Goal: Information Seeking & Learning: Learn about a topic

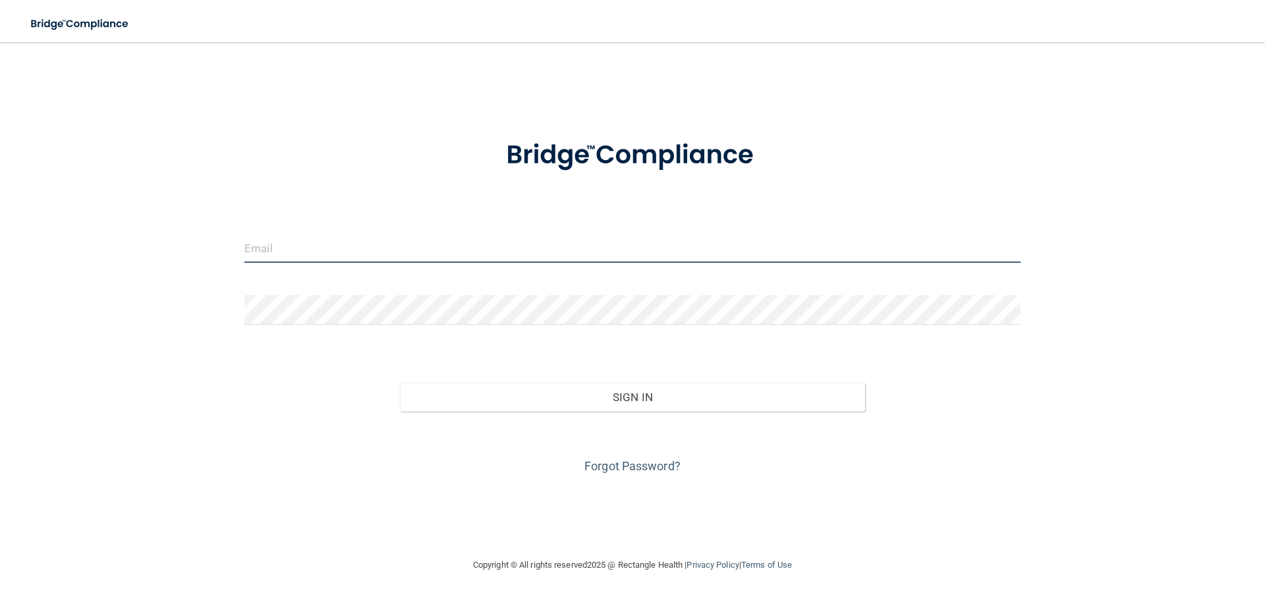
click at [301, 251] on input "email" at bounding box center [633, 248] width 776 height 30
type input "[EMAIL_ADDRESS][DOMAIN_NAME]"
click at [400, 383] on button "Sign In" at bounding box center [633, 397] width 466 height 29
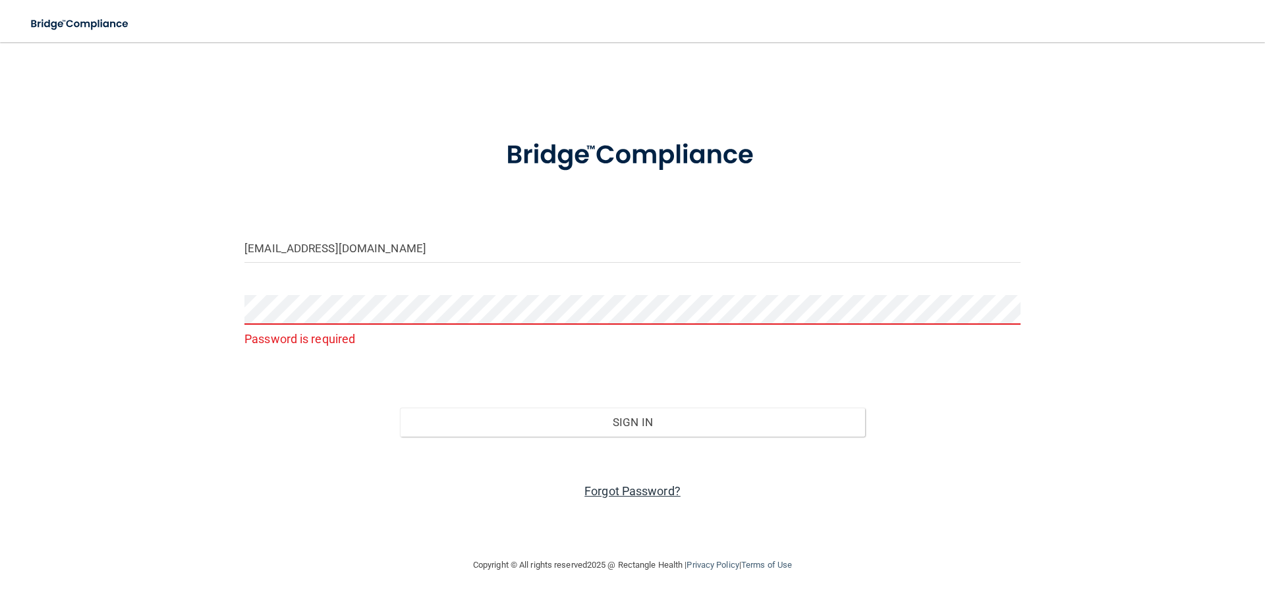
click at [608, 488] on link "Forgot Password?" at bounding box center [633, 491] width 96 height 14
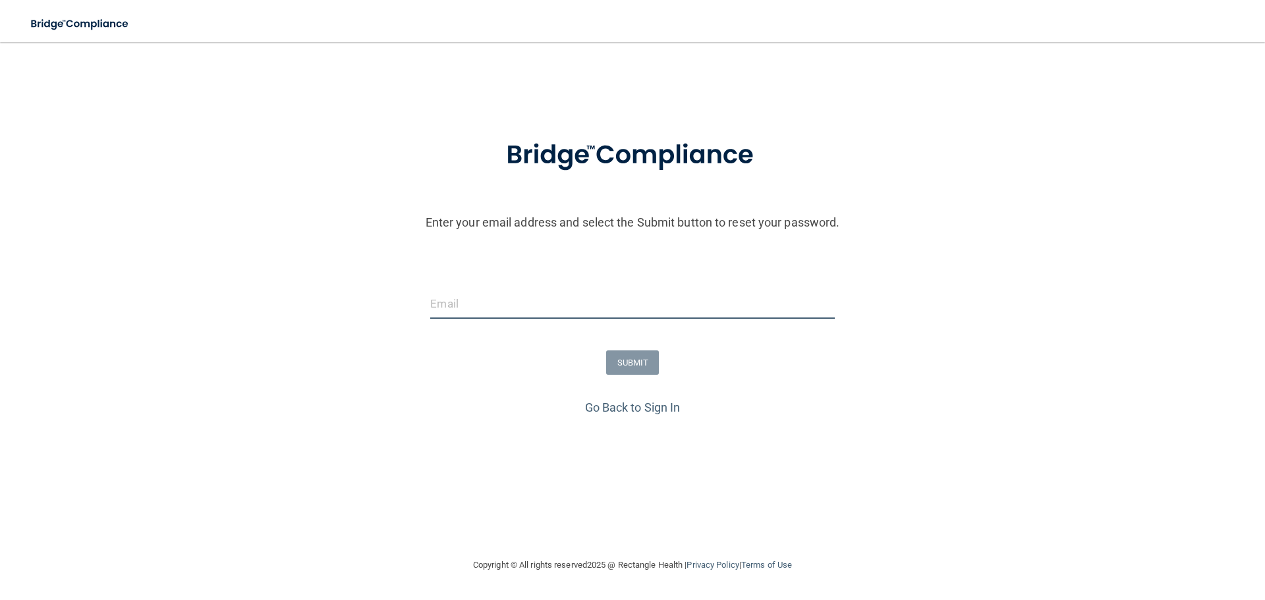
click at [517, 297] on input "email" at bounding box center [632, 304] width 404 height 30
type input "[EMAIL_ADDRESS][DOMAIN_NAME]"
click at [625, 364] on button "SUBMIT" at bounding box center [632, 363] width 53 height 24
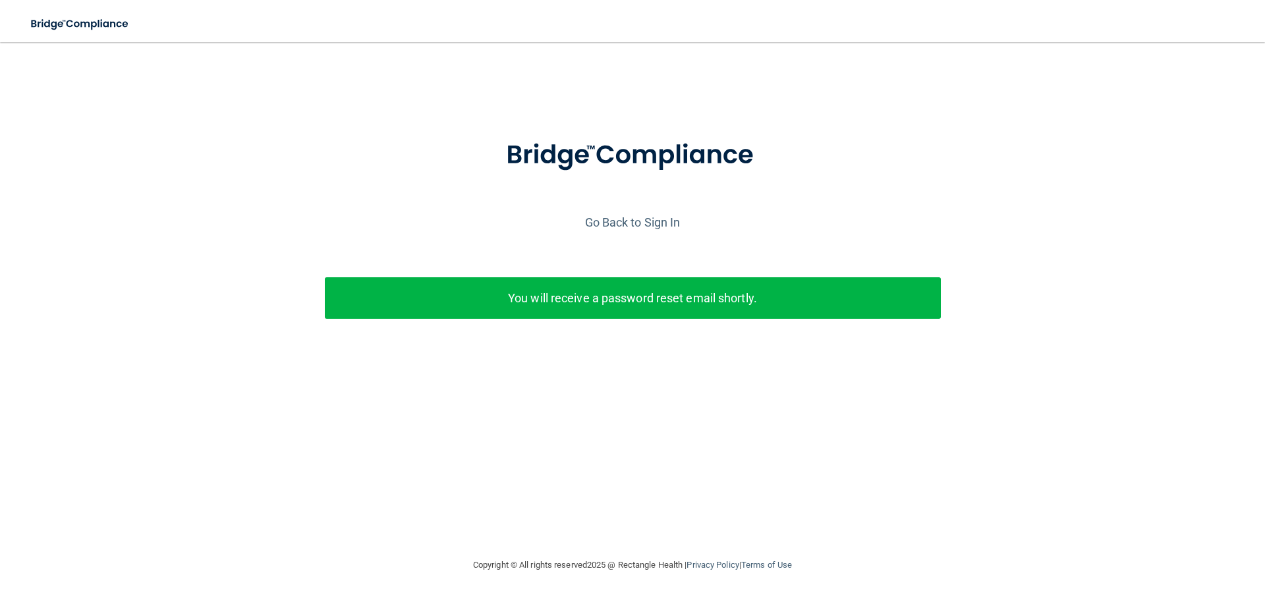
click at [623, 303] on p "You will receive a password reset email shortly." at bounding box center [633, 298] width 596 height 22
click at [625, 221] on link "Go Back to Sign In" at bounding box center [633, 223] width 96 height 14
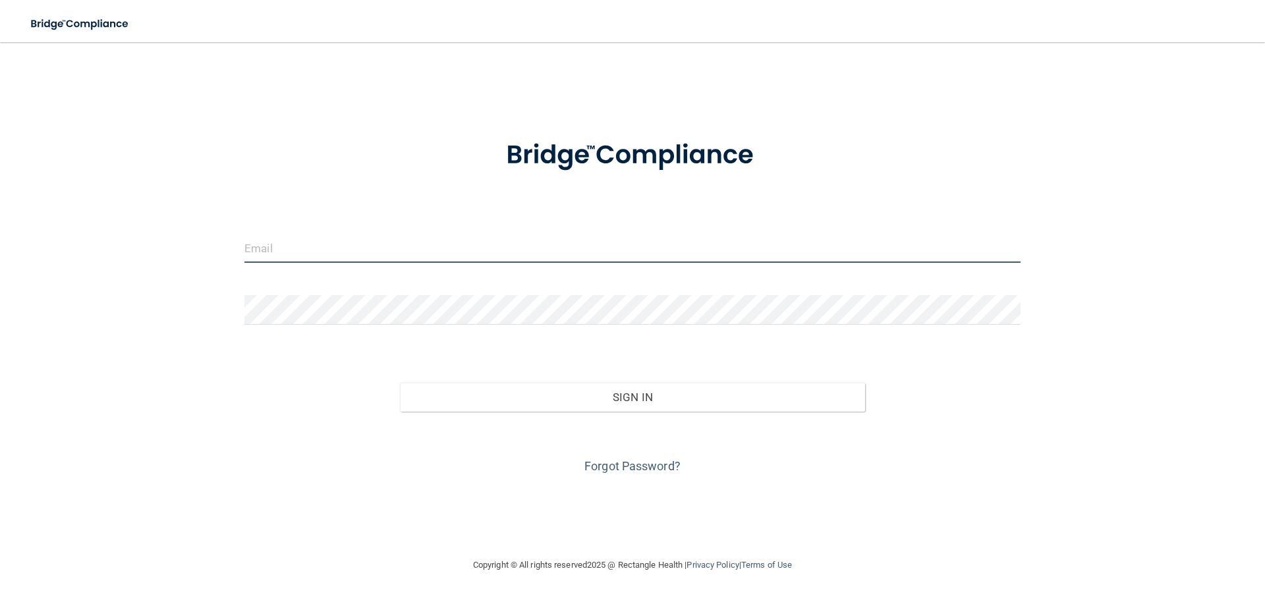
click at [374, 238] on input "email" at bounding box center [633, 248] width 776 height 30
type input "[EMAIL_ADDRESS][DOMAIN_NAME]"
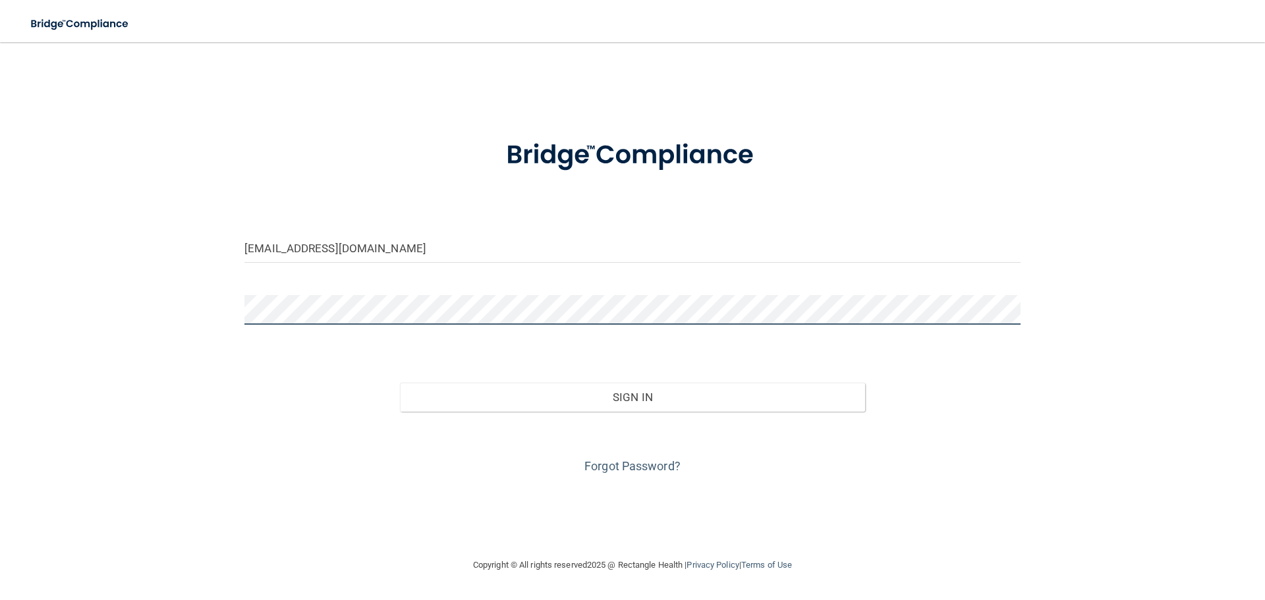
click at [400, 383] on button "Sign In" at bounding box center [633, 397] width 466 height 29
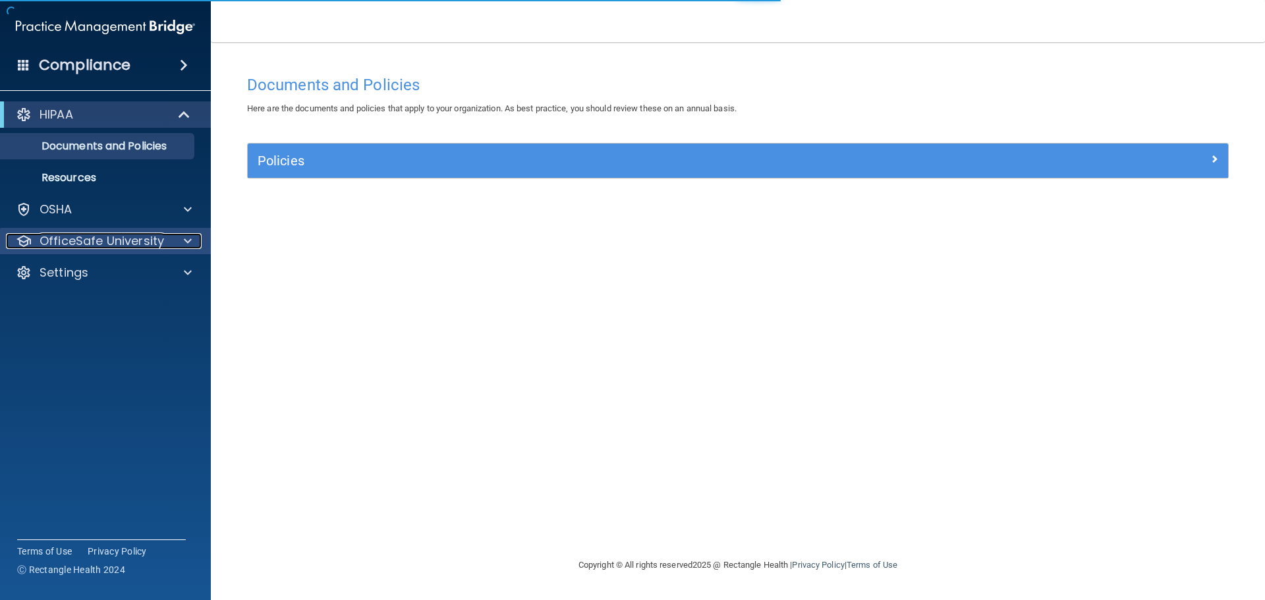
click at [129, 239] on p "OfficeSafe University" at bounding box center [102, 241] width 125 height 16
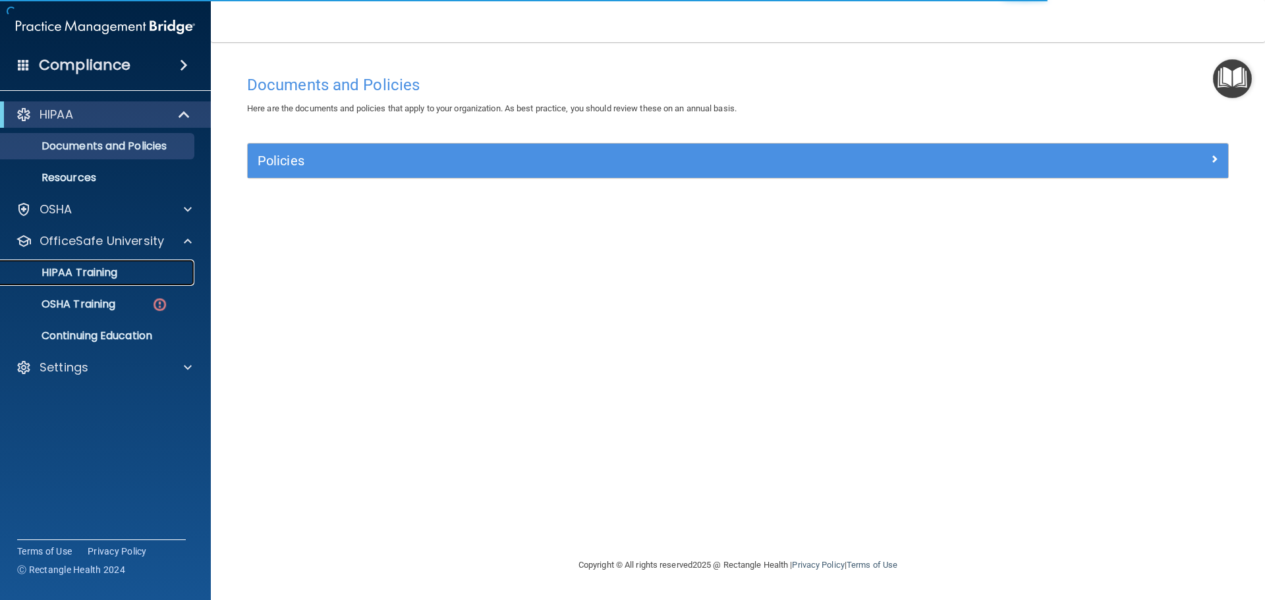
click at [119, 265] on link "HIPAA Training" at bounding box center [91, 273] width 208 height 26
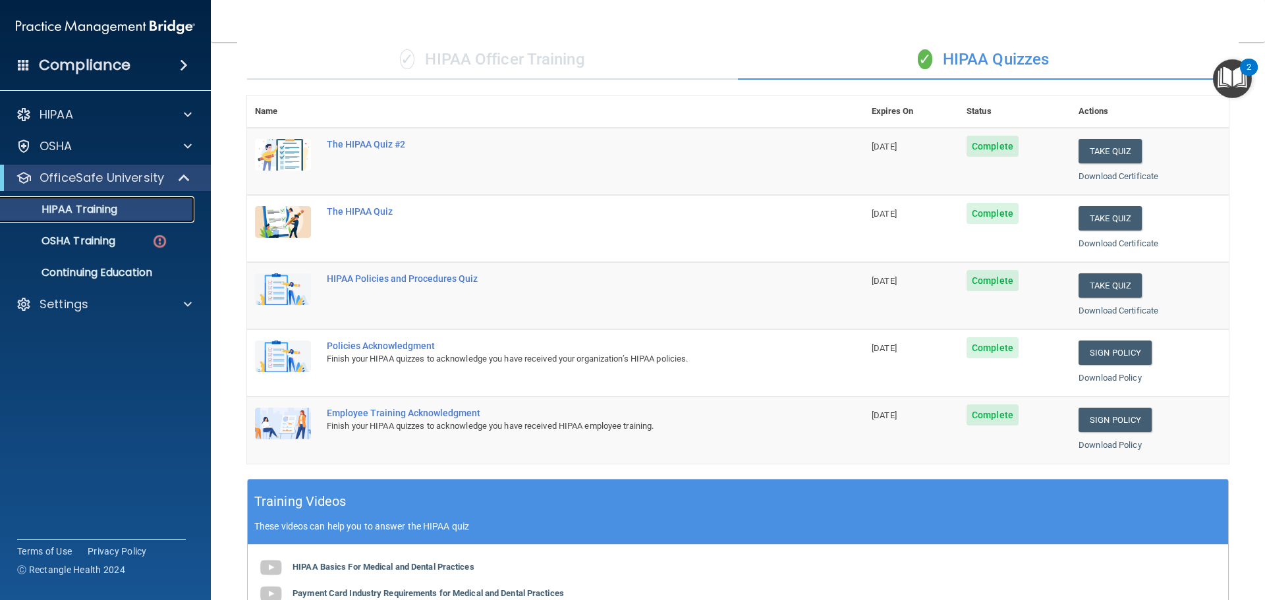
scroll to position [63, 0]
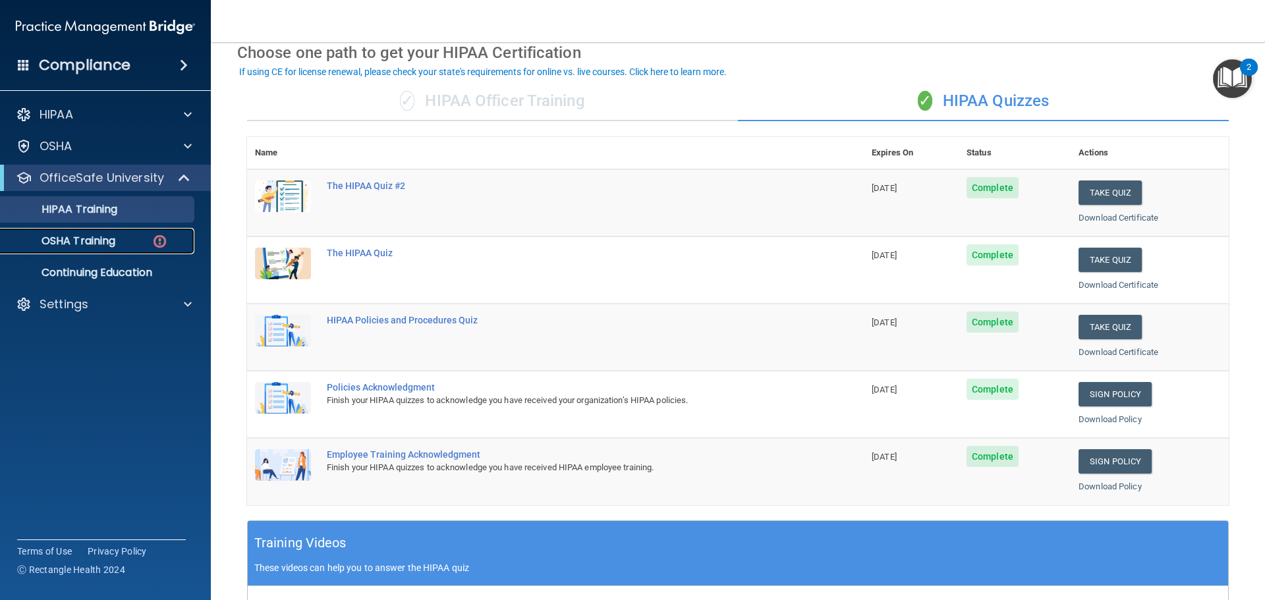
click at [97, 240] on p "OSHA Training" at bounding box center [62, 241] width 107 height 13
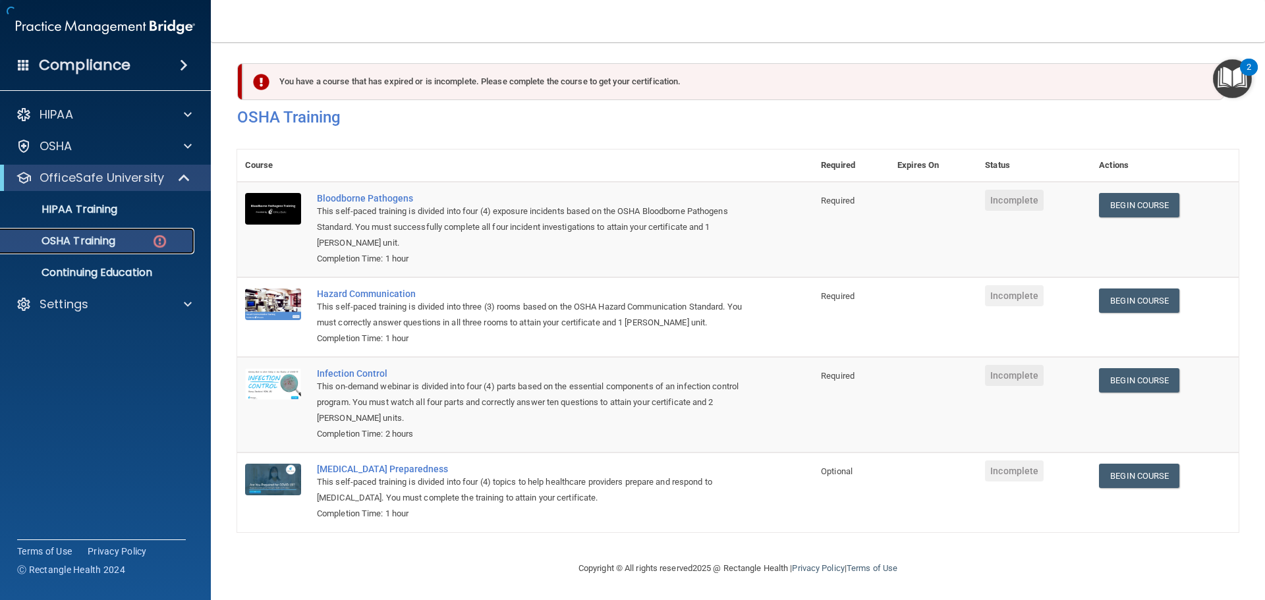
scroll to position [22, 0]
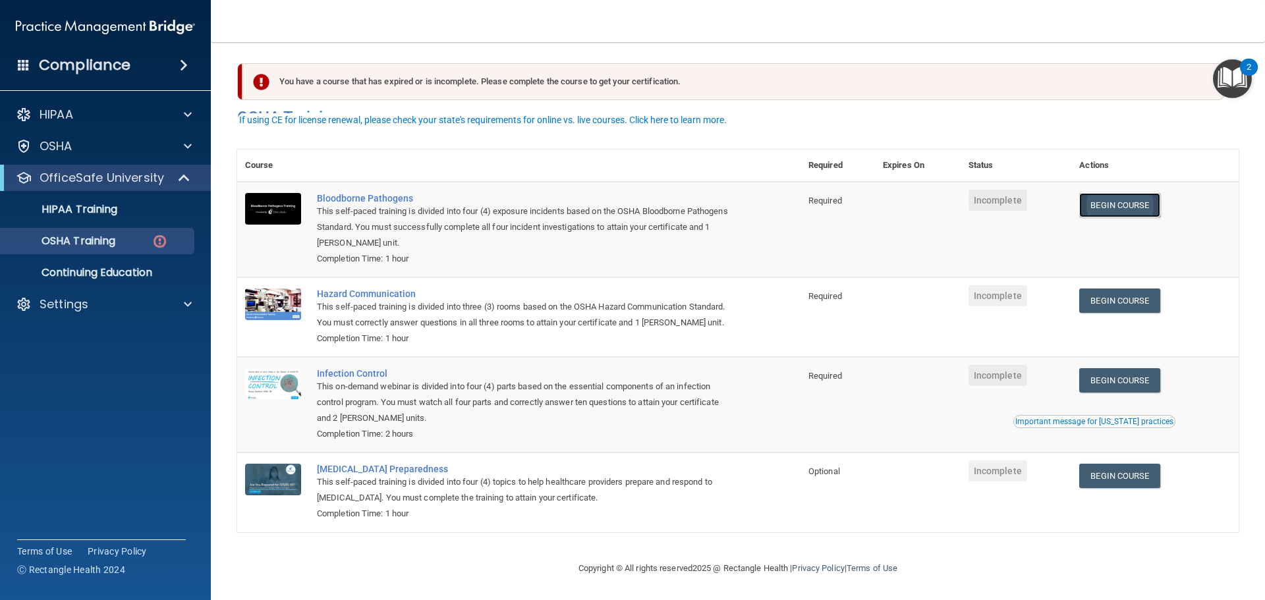
click at [1116, 193] on link "Begin Course" at bounding box center [1120, 205] width 80 height 24
